Goal: Task Accomplishment & Management: Manage account settings

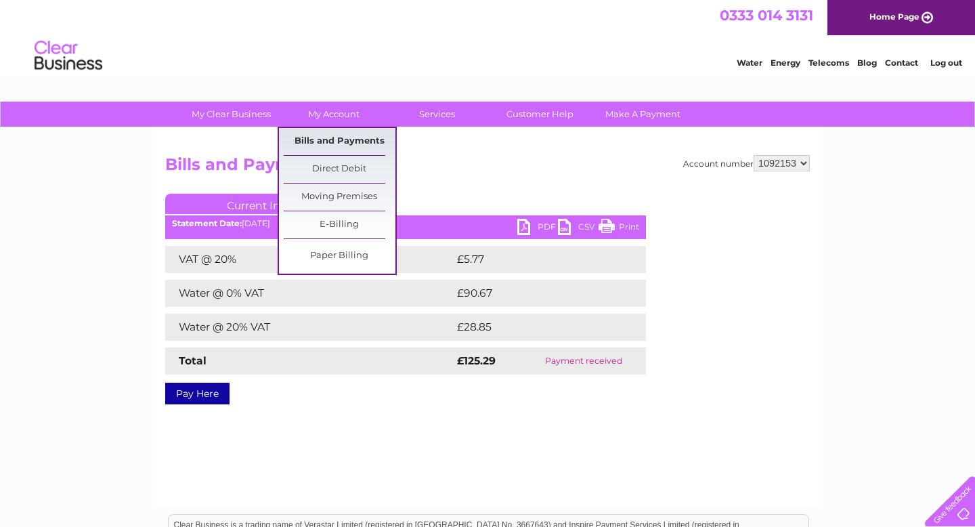
click at [330, 145] on link "Bills and Payments" at bounding box center [340, 141] width 112 height 27
click at [339, 138] on link "Bills and Payments" at bounding box center [340, 141] width 112 height 27
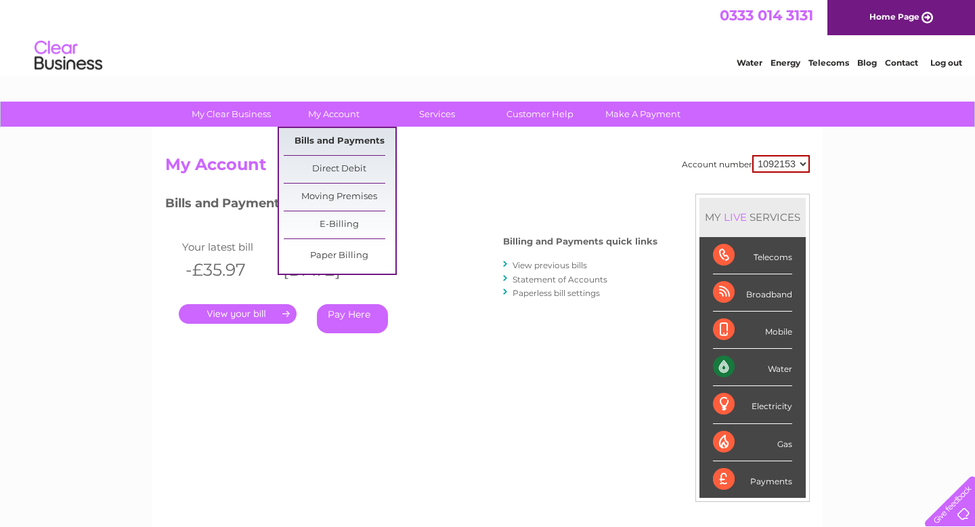
click at [347, 141] on link "Bills and Payments" at bounding box center [340, 141] width 112 height 27
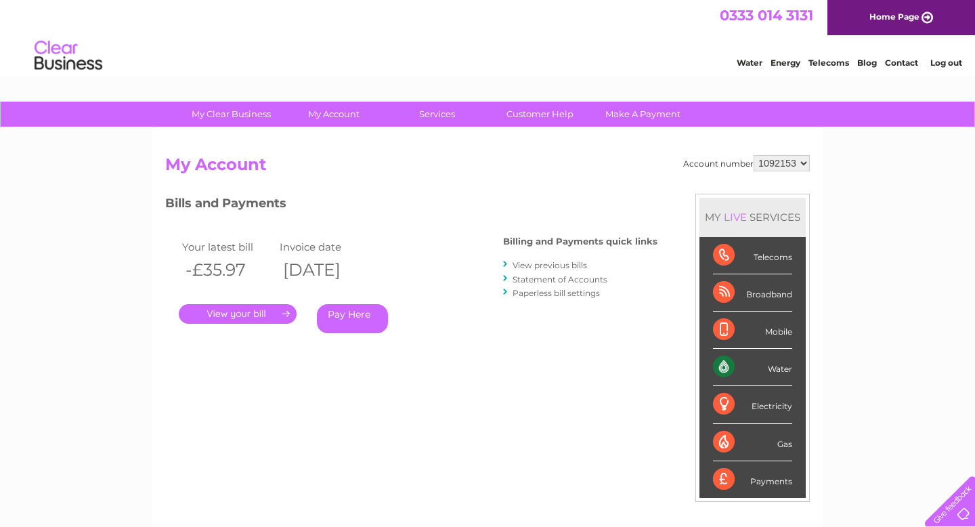
click at [550, 265] on link "View previous bills" at bounding box center [549, 265] width 74 height 10
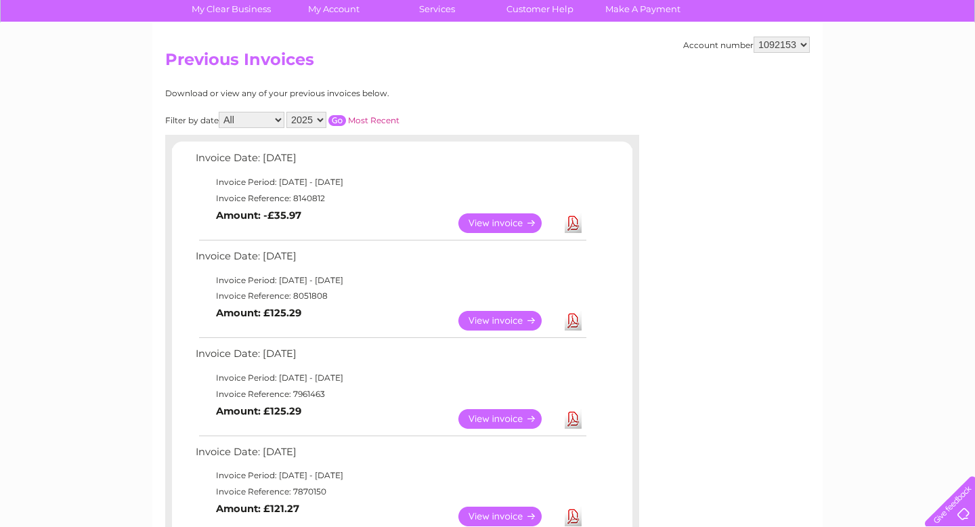
scroll to position [164, 0]
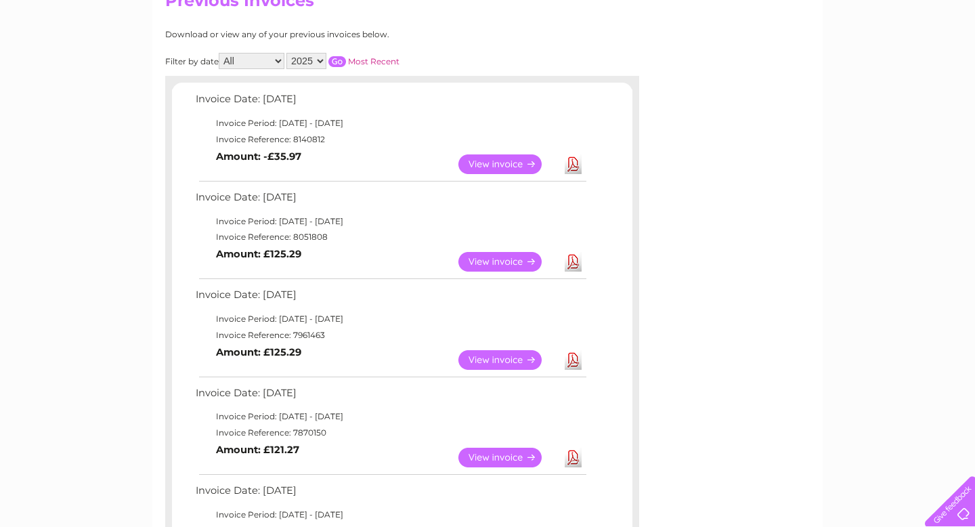
click at [495, 267] on link "View" at bounding box center [507, 262] width 99 height 20
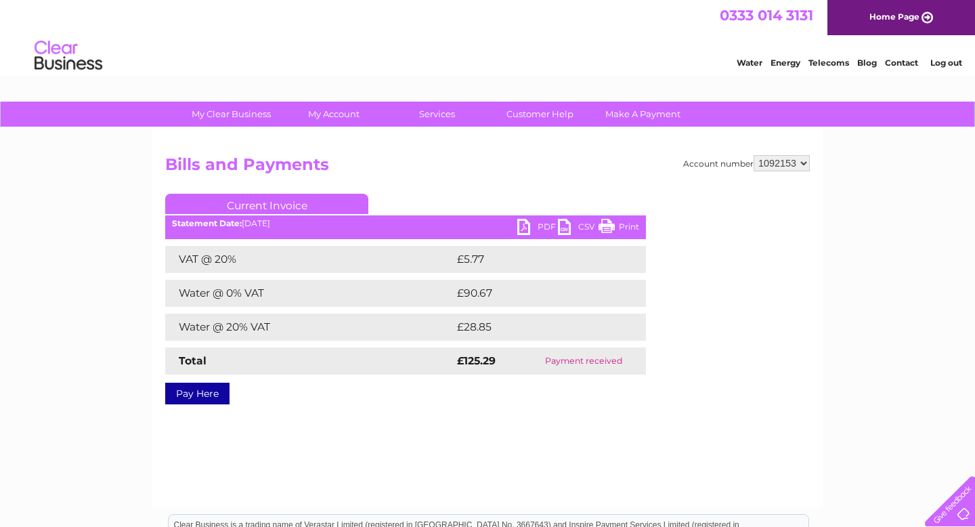
click at [633, 225] on link "Print" at bounding box center [618, 229] width 41 height 20
click at [629, 221] on link "Print" at bounding box center [618, 229] width 41 height 20
